Goal: Navigation & Orientation: Find specific page/section

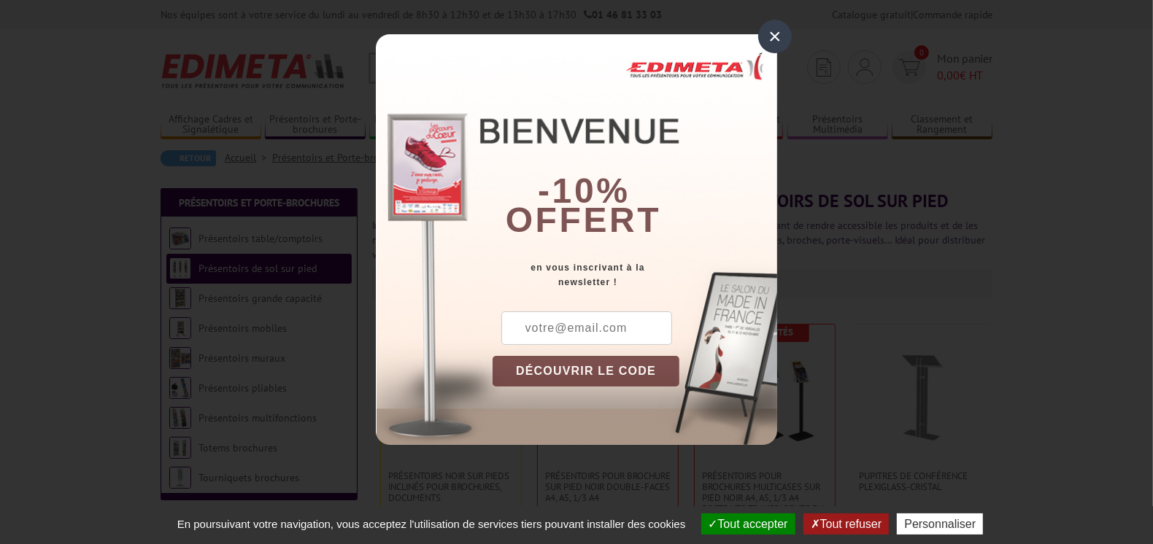
click at [771, 34] on div "×" at bounding box center [775, 37] width 34 height 34
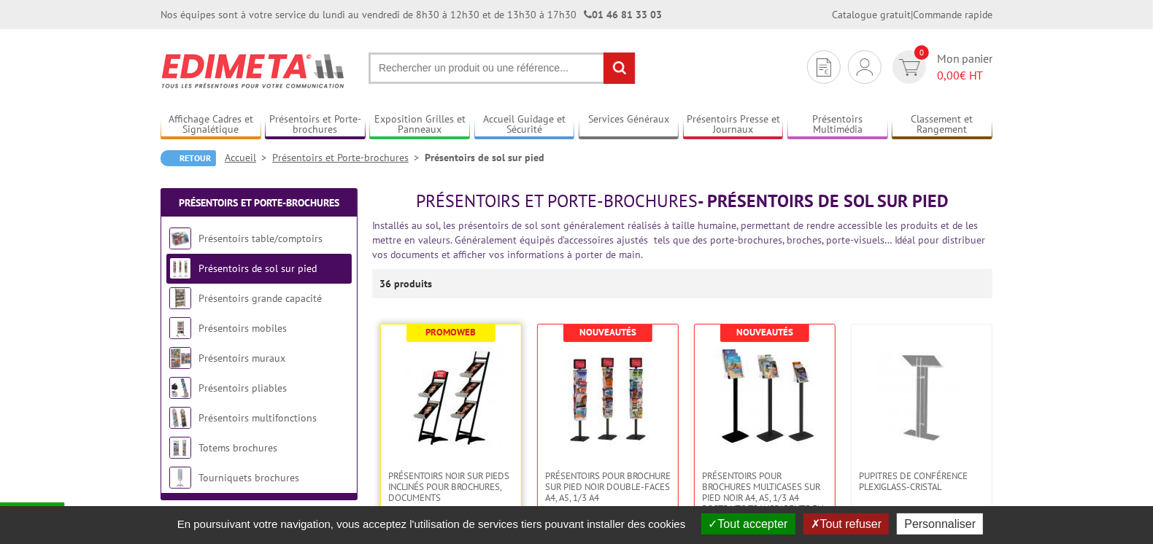
scroll to position [218, 0]
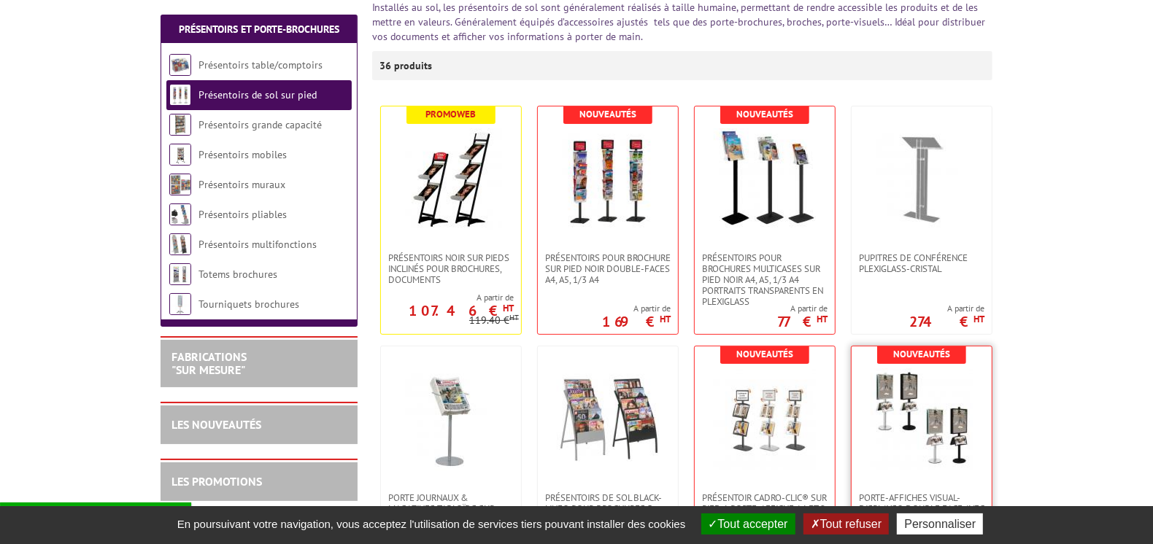
click at [904, 385] on img at bounding box center [922, 420] width 102 height 102
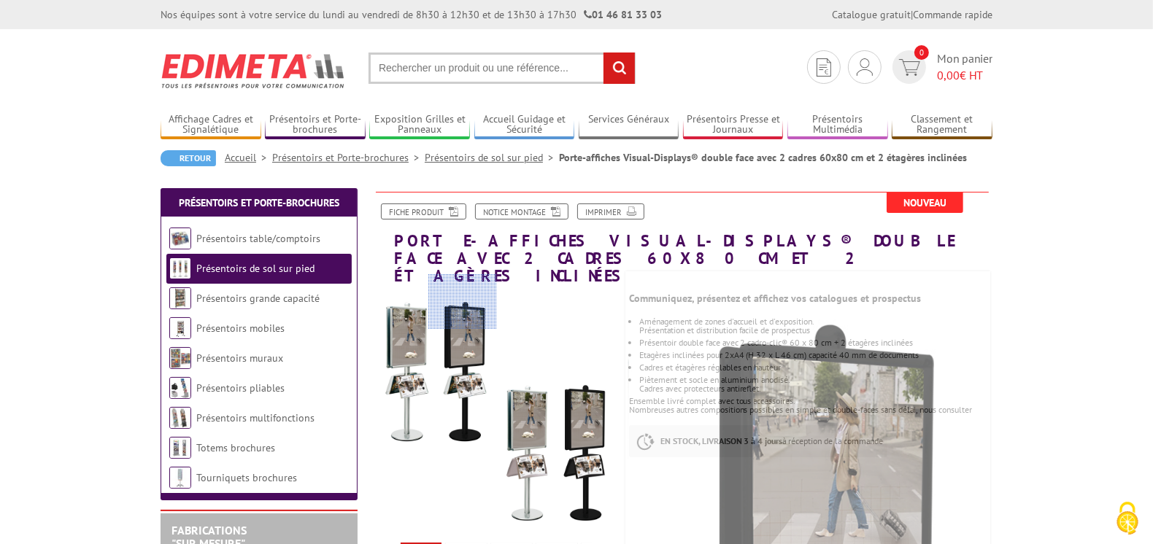
click at [463, 301] on div at bounding box center [462, 301] width 69 height 55
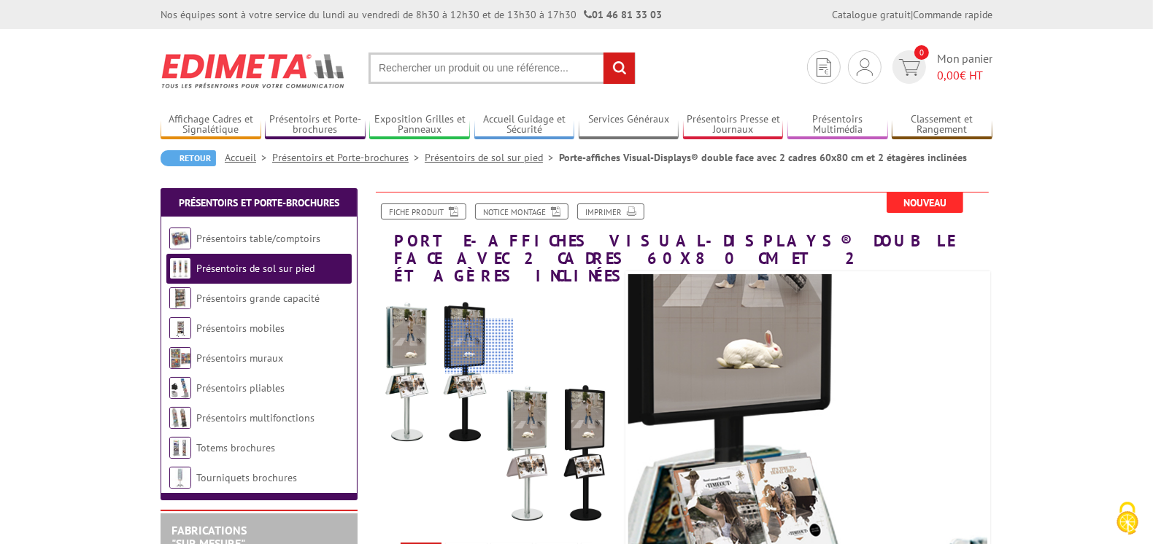
click at [479, 347] on div at bounding box center [479, 346] width 69 height 55
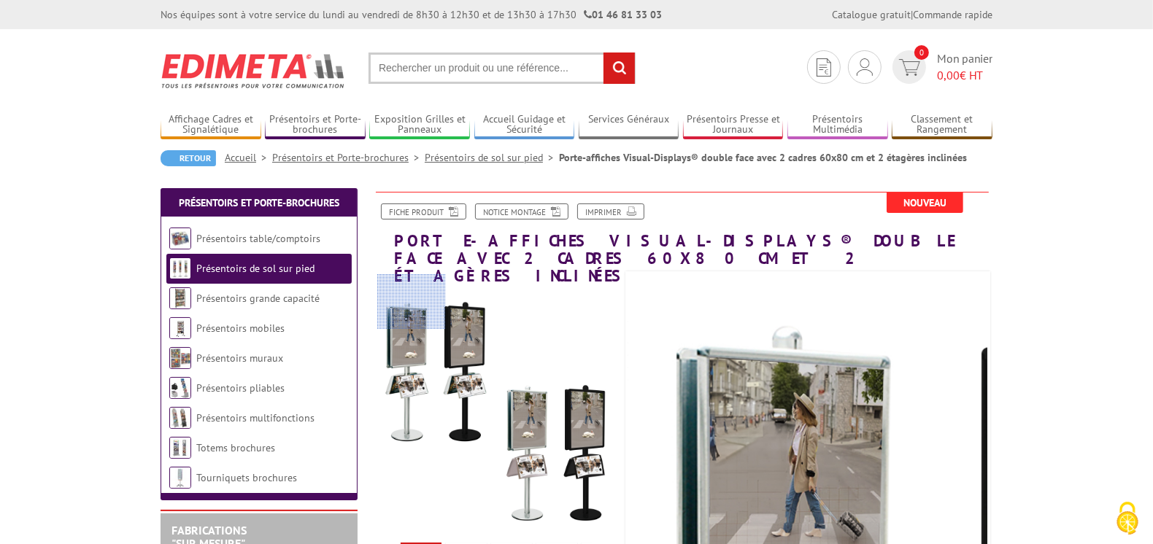
click at [412, 289] on div at bounding box center [411, 301] width 69 height 55
